Goal: Task Accomplishment & Management: Use online tool/utility

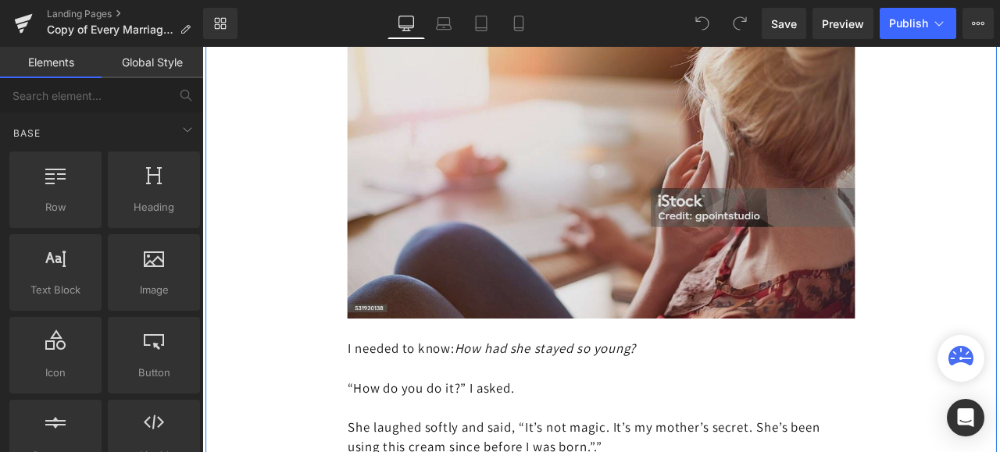
scroll to position [3670, 0]
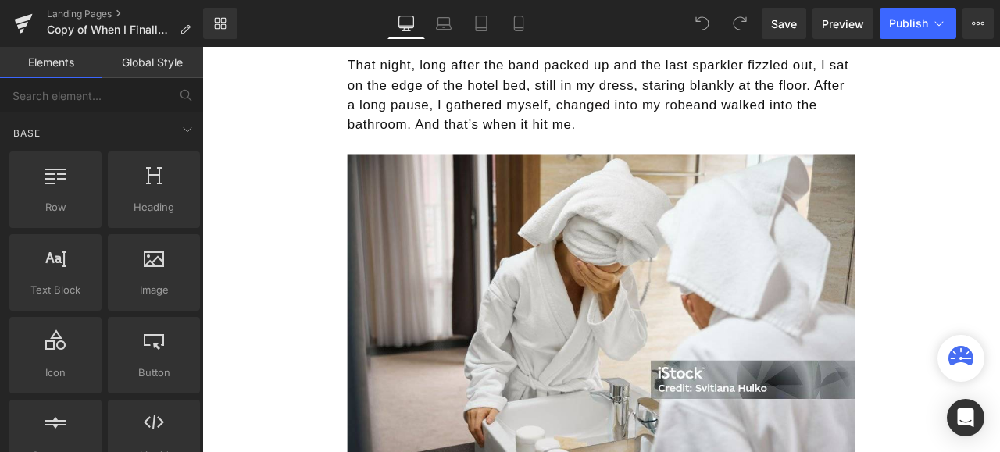
scroll to position [2890, 0]
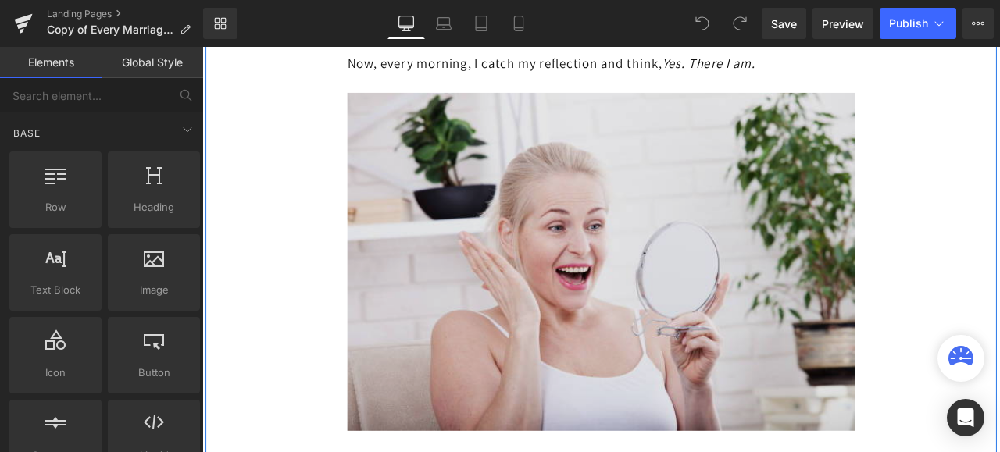
scroll to position [5389, 0]
